Goal: Information Seeking & Learning: Find specific fact

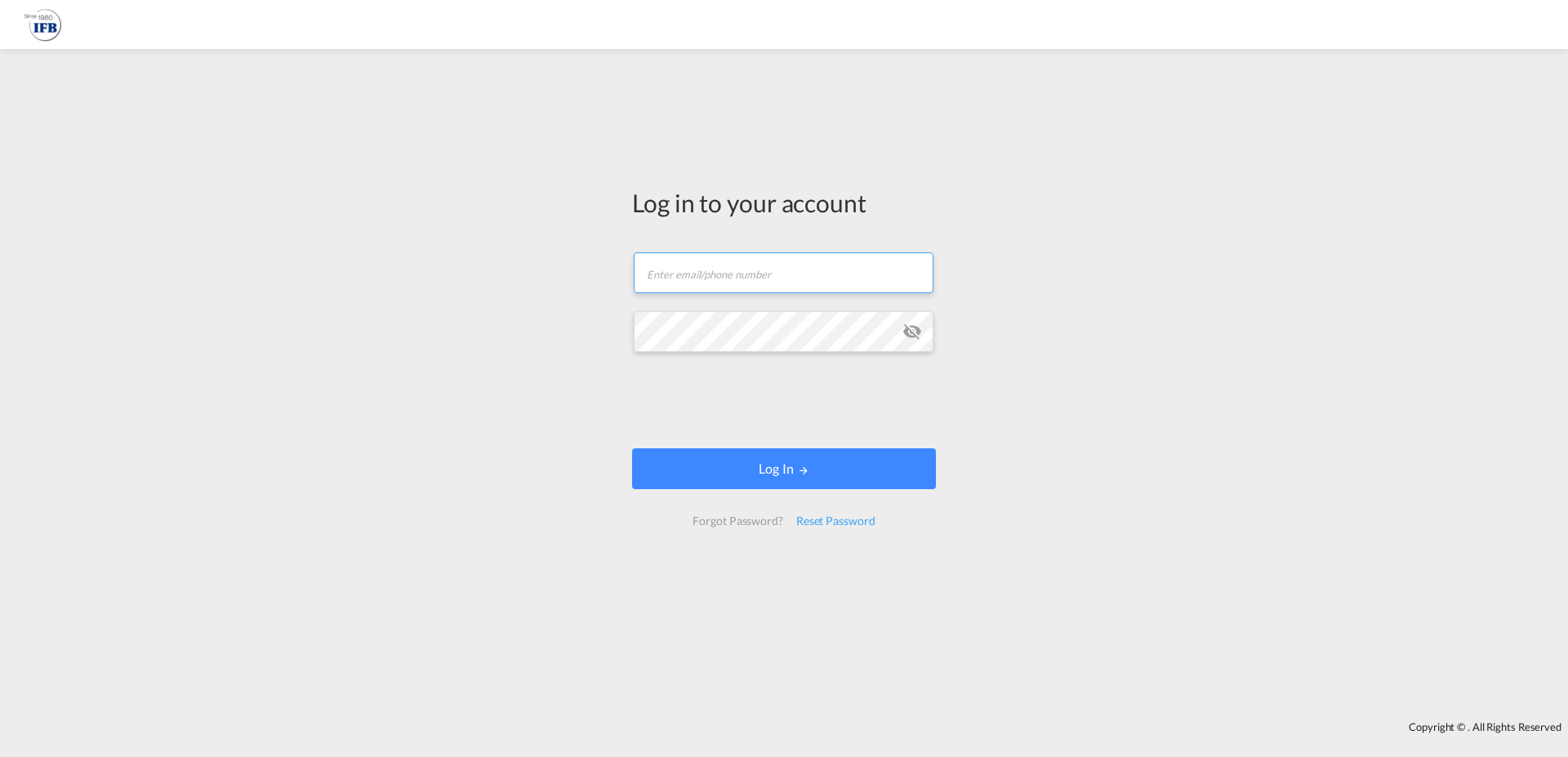
click at [759, 267] on input "text" at bounding box center [783, 273] width 300 height 41
type input "[PERSON_NAME][EMAIL_ADDRESS][DOMAIN_NAME]"
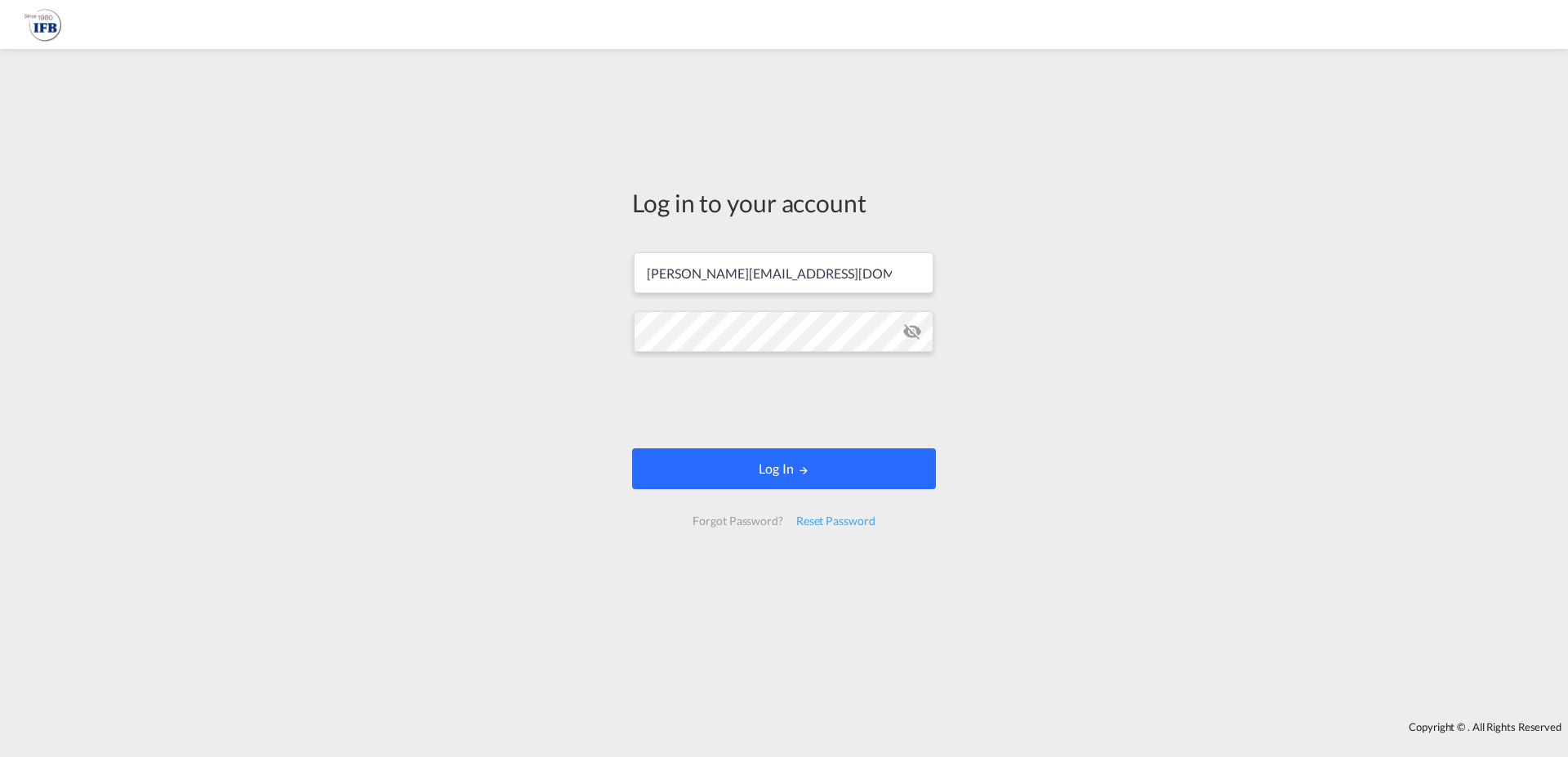
click at [813, 481] on button "Log In" at bounding box center [783, 469] width 303 height 41
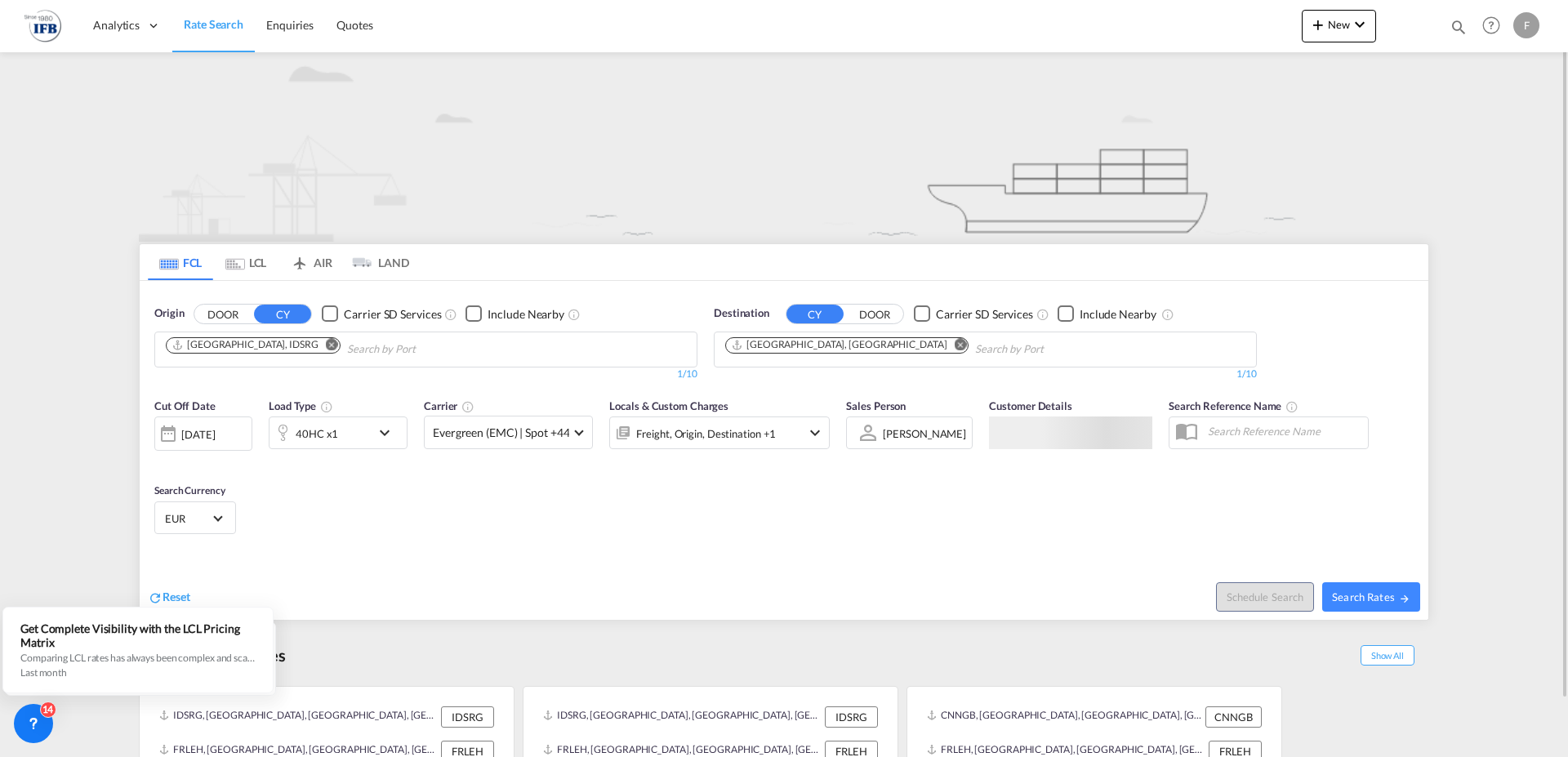
click at [326, 344] on md-icon "Remove" at bounding box center [332, 344] width 13 height 13
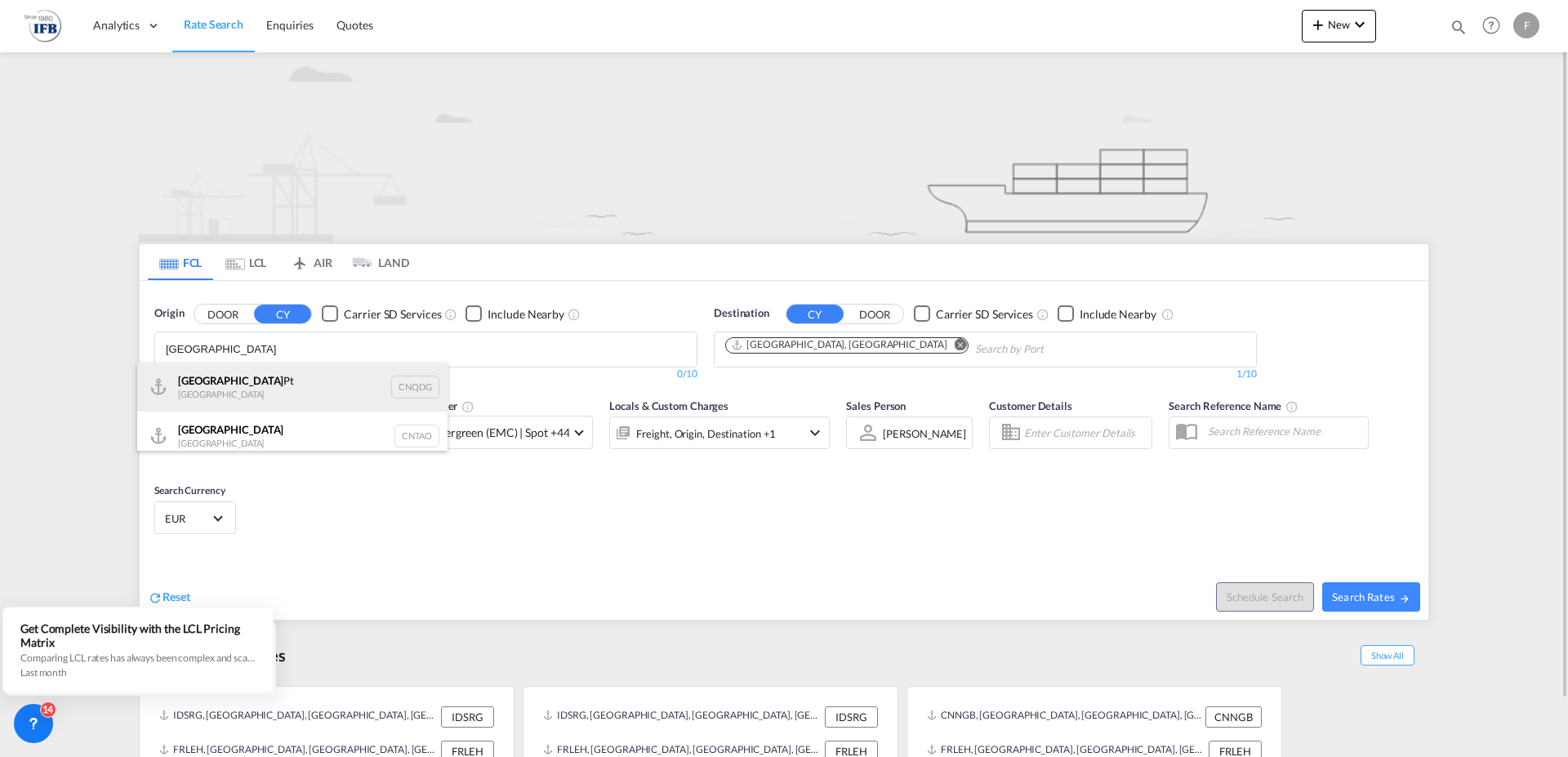
type input "[GEOGRAPHIC_DATA]"
click at [226, 378] on div "Qingdao Pt China CNQDG" at bounding box center [292, 387] width 311 height 49
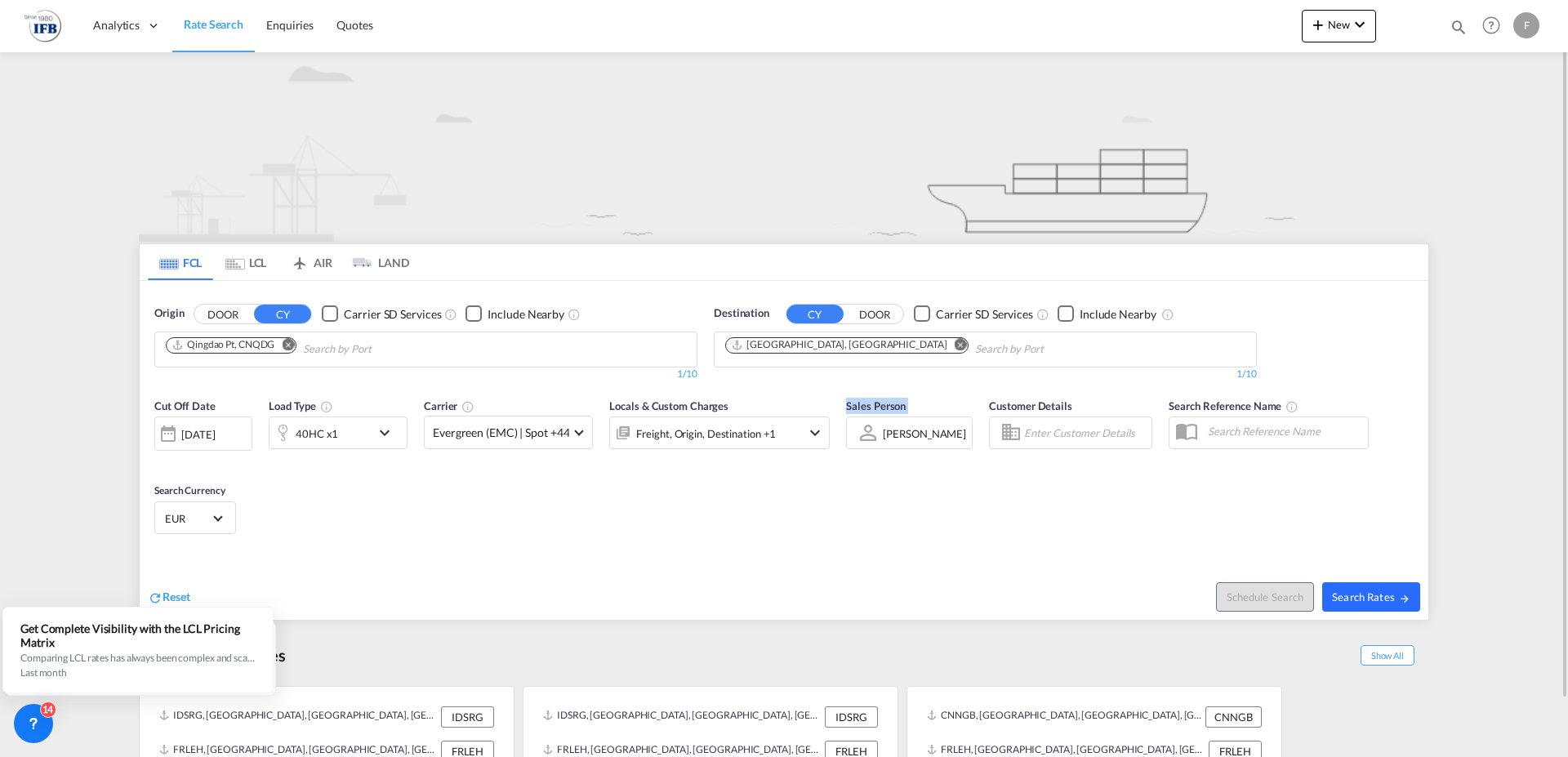
click at [1397, 595] on span "Search Rates" at bounding box center [1371, 597] width 79 height 13
type input "CNQDG to FRLEH / [DATE]"
click at [213, 436] on div "[DATE]" at bounding box center [198, 434] width 33 height 14
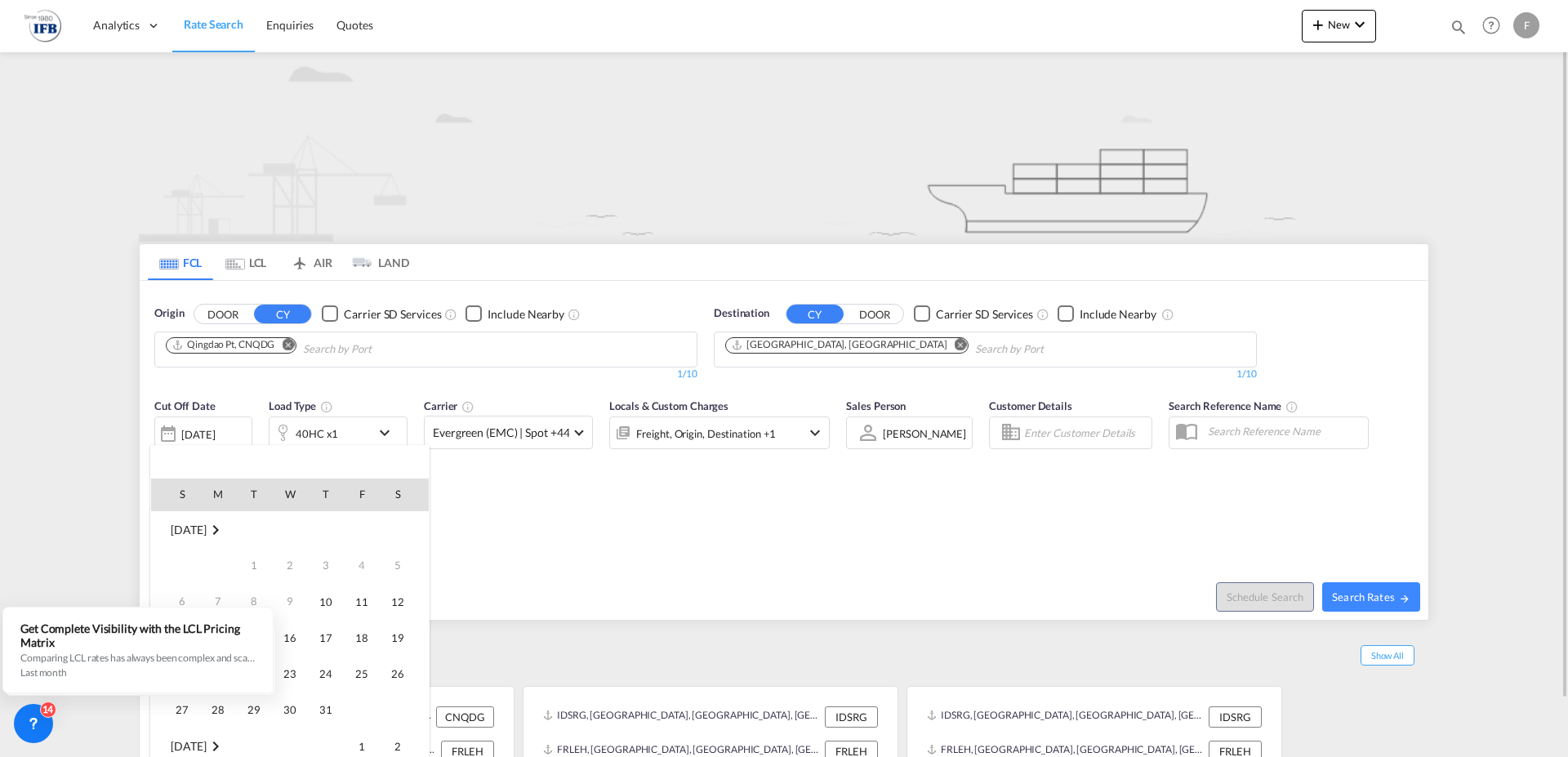
scroll to position [650, 0]
click at [322, 603] on span "16" at bounding box center [326, 601] width 33 height 33
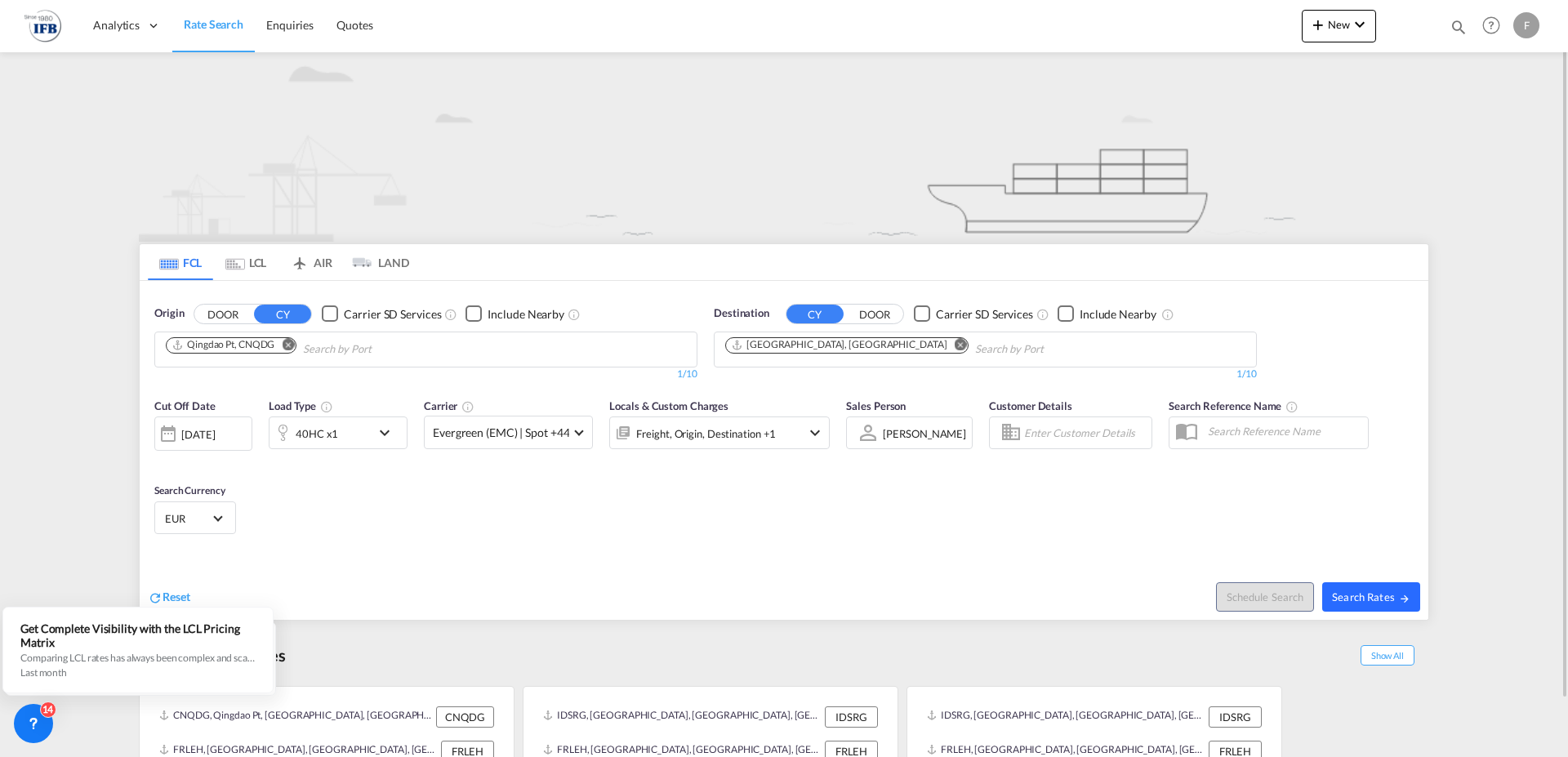
click at [1376, 600] on span "Search Rates" at bounding box center [1371, 597] width 79 height 13
type input "CNQDG to FRLEH / [DATE]"
